Goal: Task Accomplishment & Management: Manage account settings

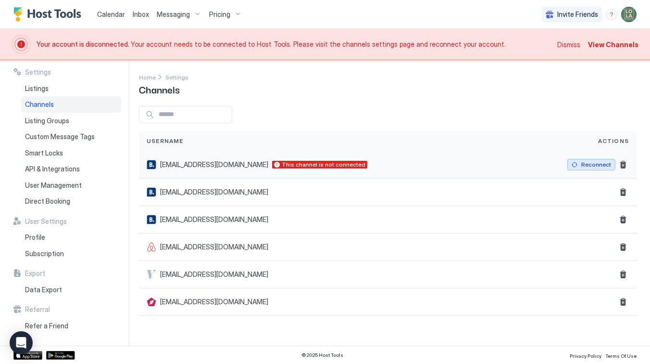
click at [594, 167] on div "Reconnect" at bounding box center [596, 164] width 30 height 9
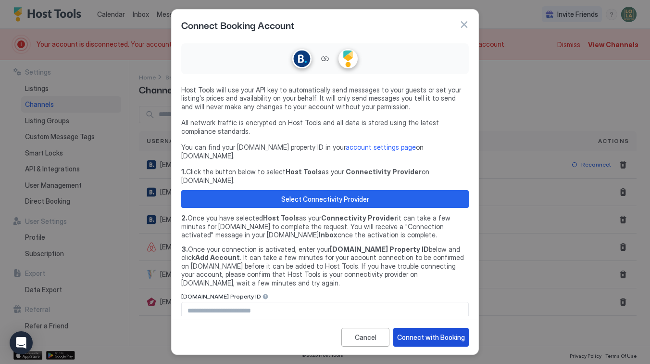
click at [442, 332] on div "Connect with Booking" at bounding box center [431, 337] width 68 height 10
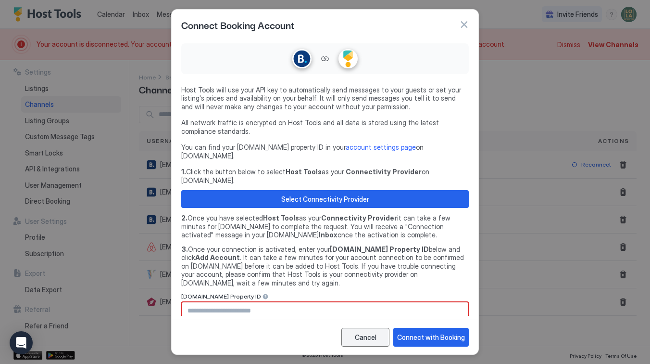
click at [377, 337] on div "Cancel" at bounding box center [366, 337] width 22 height 10
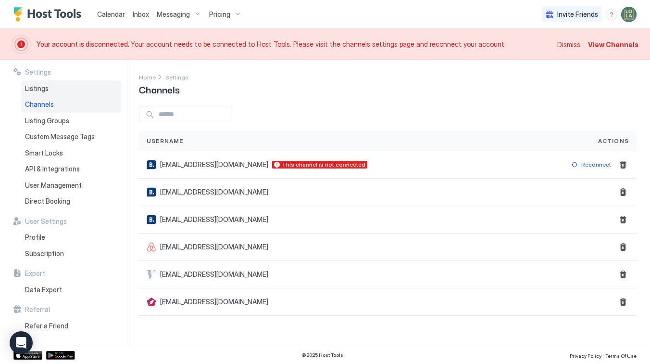
click at [51, 82] on div "Listings" at bounding box center [71, 88] width 100 height 16
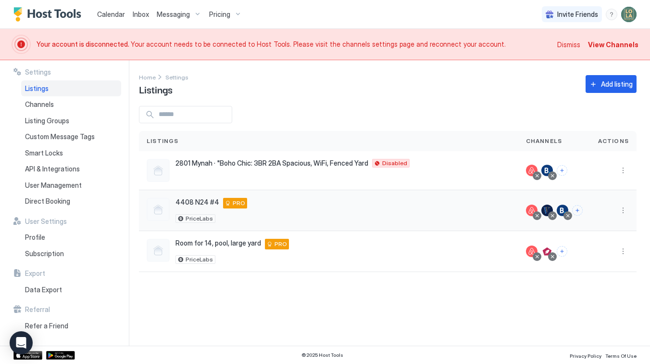
click at [555, 213] on div at bounding box center [552, 215] width 9 height 9
click at [554, 217] on div at bounding box center [552, 215] width 5 height 5
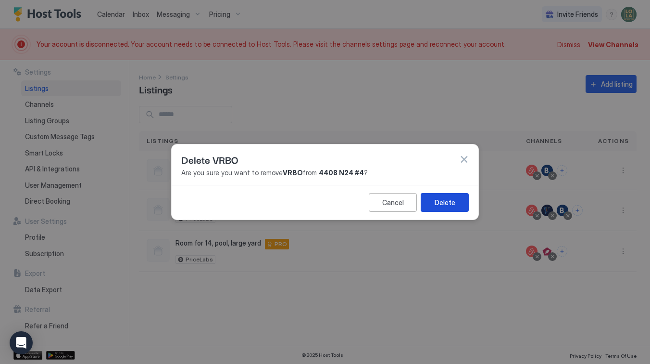
click at [435, 207] on button "Delete" at bounding box center [445, 202] width 48 height 19
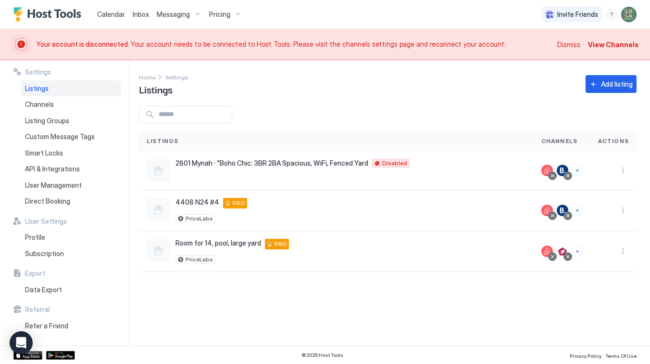
click at [597, 47] on span "View Channels" at bounding box center [613, 44] width 50 height 10
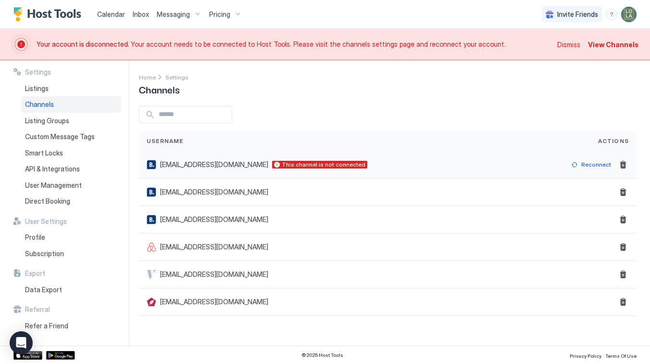
click at [590, 170] on div "Reconnect" at bounding box center [598, 164] width 77 height 27
click at [590, 167] on div "Reconnect" at bounding box center [596, 164] width 30 height 9
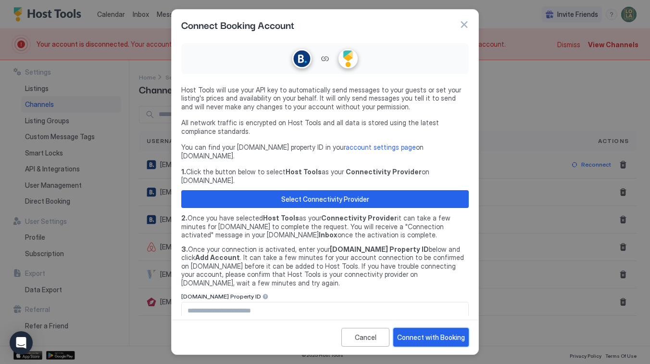
click at [424, 340] on button "Connect with Booking" at bounding box center [430, 336] width 75 height 19
click at [267, 302] on input "Input Field" at bounding box center [325, 310] width 287 height 16
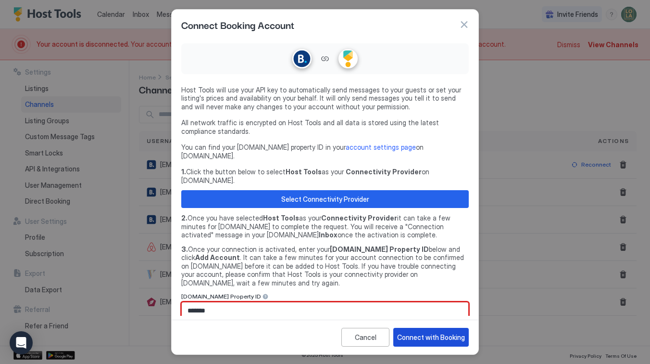
type input "*******"
click at [430, 339] on div "Connect with Booking" at bounding box center [431, 337] width 68 height 10
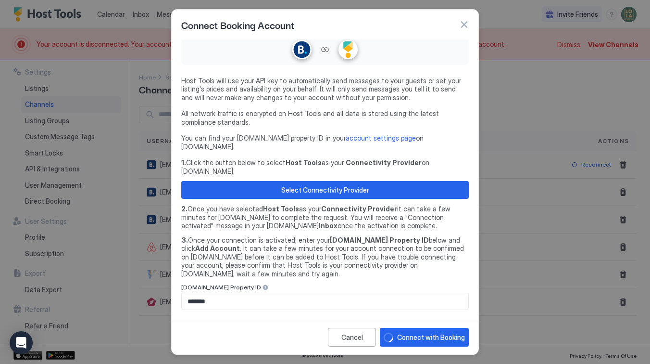
scroll to position [13, 0]
